Goal: Obtain resource: Obtain resource

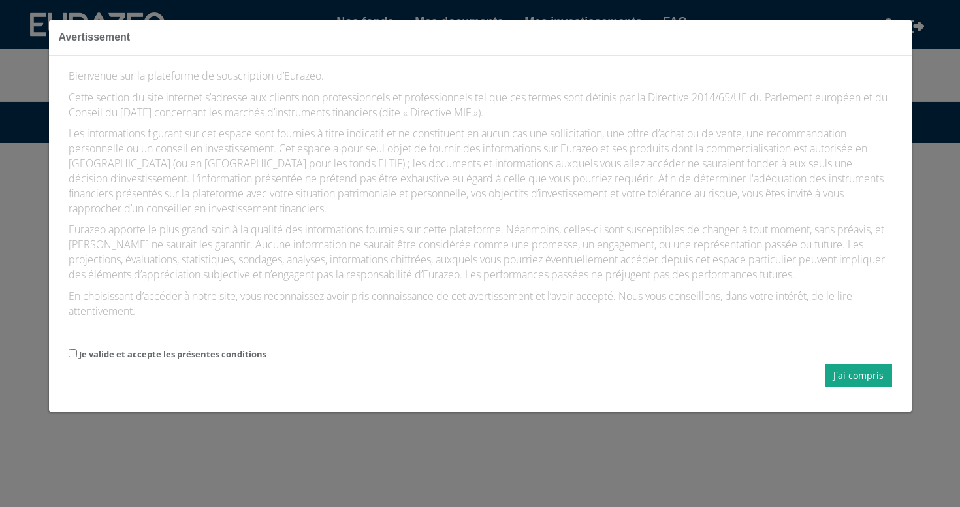
click at [844, 364] on button "J'ai compris" at bounding box center [858, 376] width 67 height 24
click at [862, 364] on button "J'ai compris" at bounding box center [858, 376] width 67 height 24
click at [97, 348] on label "Je valide et accepte les présentes conditions" at bounding box center [173, 354] width 188 height 12
click at [77, 349] on input "Je valide et accepte les présentes conditions" at bounding box center [73, 353] width 8 height 8
click at [79, 348] on label "Je valide et accepte les présentes conditions" at bounding box center [173, 354] width 188 height 12
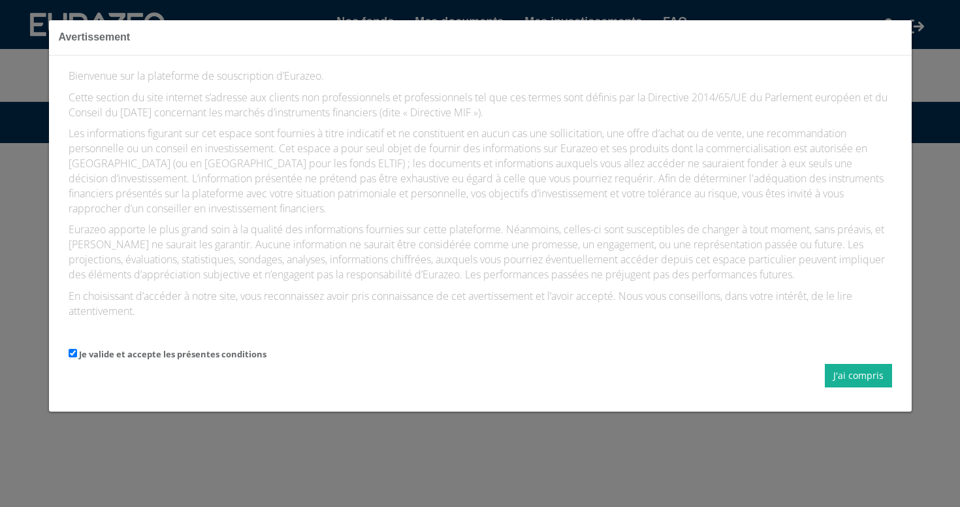
click at [77, 349] on input "Je valide et accepte les présentes conditions" at bounding box center [73, 353] width 8 height 8
click at [79, 348] on label "Je valide et accepte les présentes conditions" at bounding box center [173, 354] width 188 height 12
click at [77, 349] on input "Je valide et accepte les présentes conditions" at bounding box center [73, 353] width 8 height 8
checkbox input "true"
click at [870, 370] on button "J'ai compris" at bounding box center [858, 376] width 67 height 24
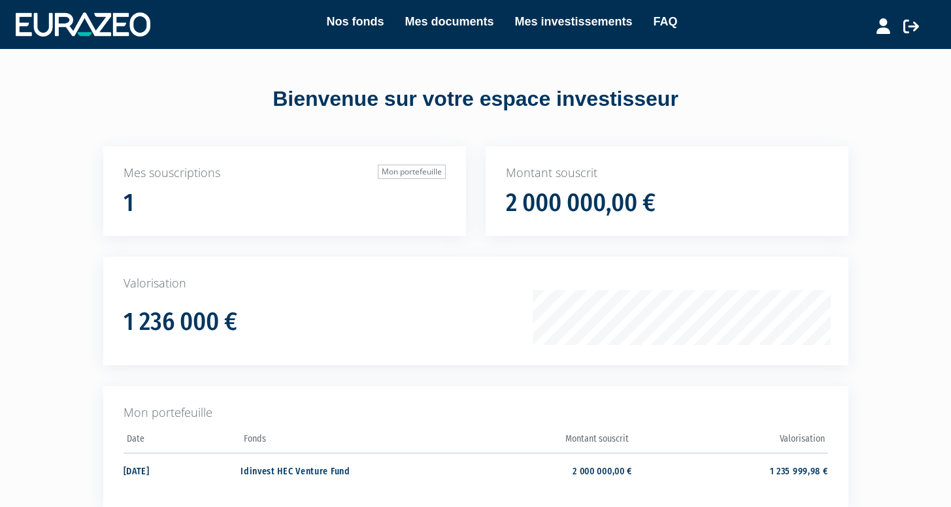
scroll to position [137, 0]
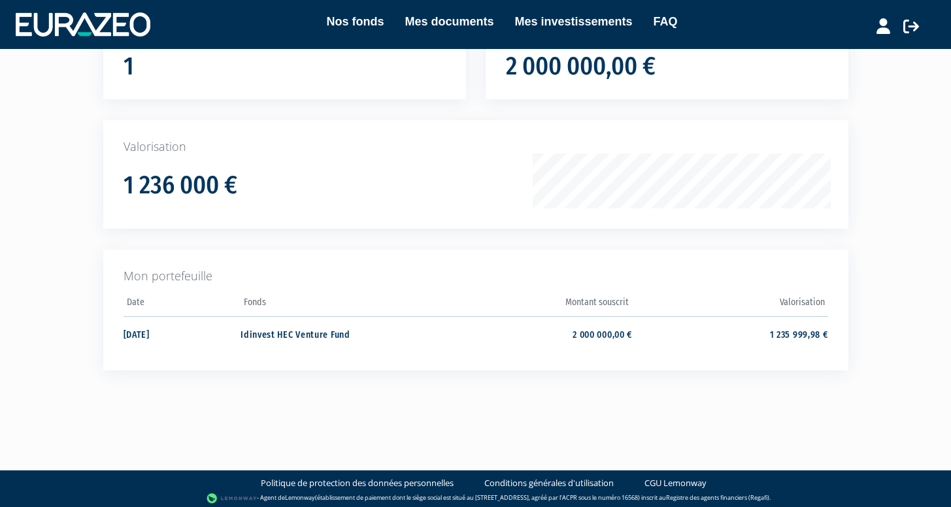
click at [465, 28] on link "Mes documents" at bounding box center [448, 21] width 89 height 18
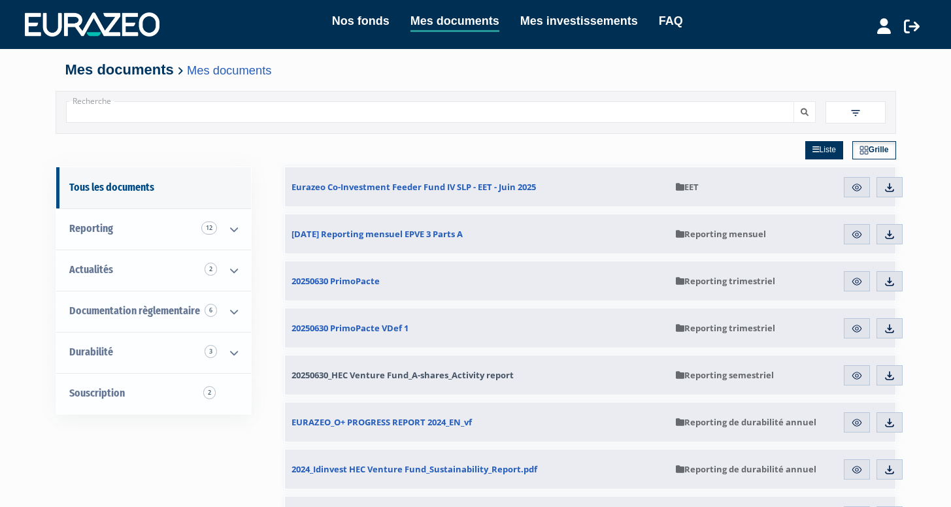
click at [436, 378] on span "20250630_HEC Venture Fund_A-shares_Activity report" at bounding box center [402, 375] width 222 height 12
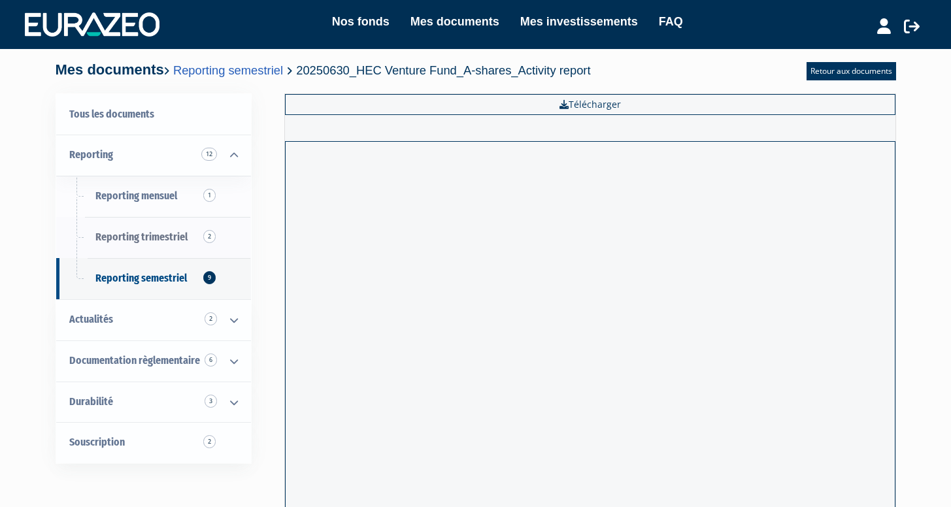
click at [166, 240] on span "Reporting trimestriel 2" at bounding box center [141, 237] width 92 height 12
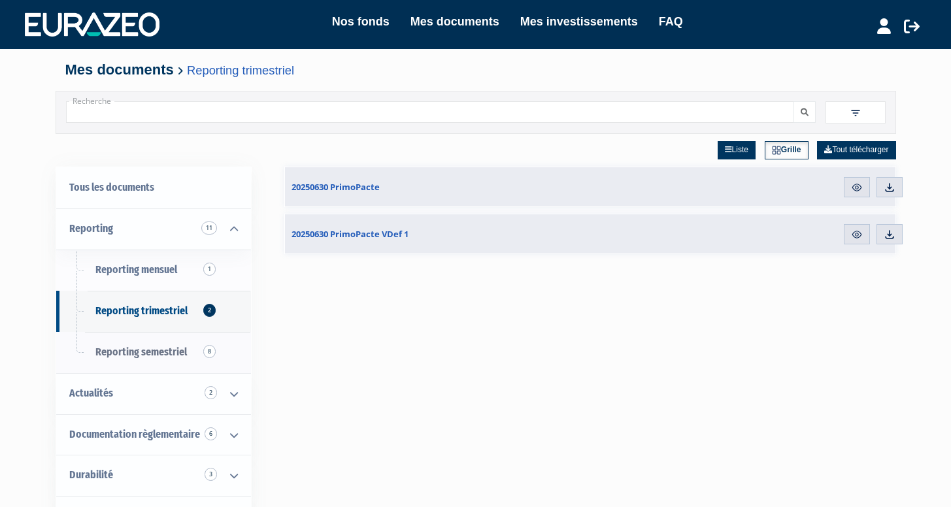
click at [157, 348] on span "Reporting semestriel 8" at bounding box center [140, 352] width 91 height 12
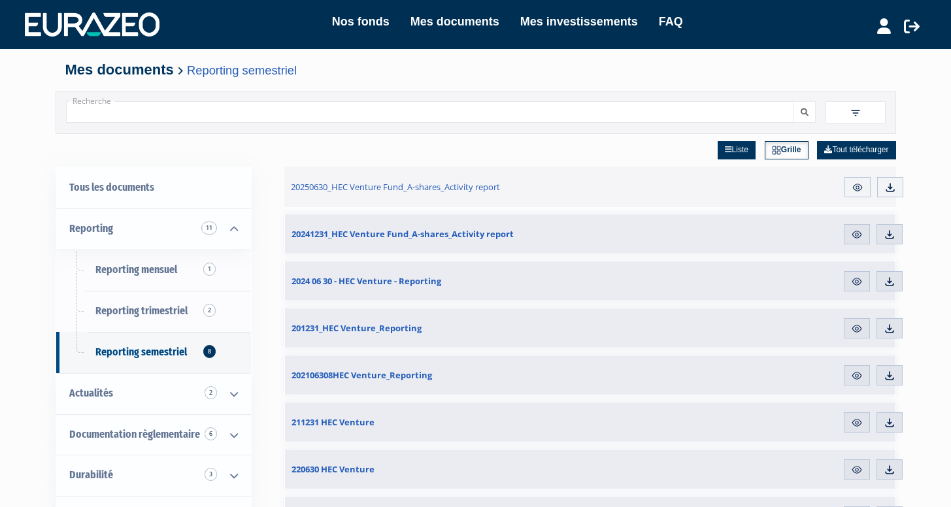
click at [855, 190] on img at bounding box center [857, 188] width 12 height 12
